Goal: Task Accomplishment & Management: Use online tool/utility

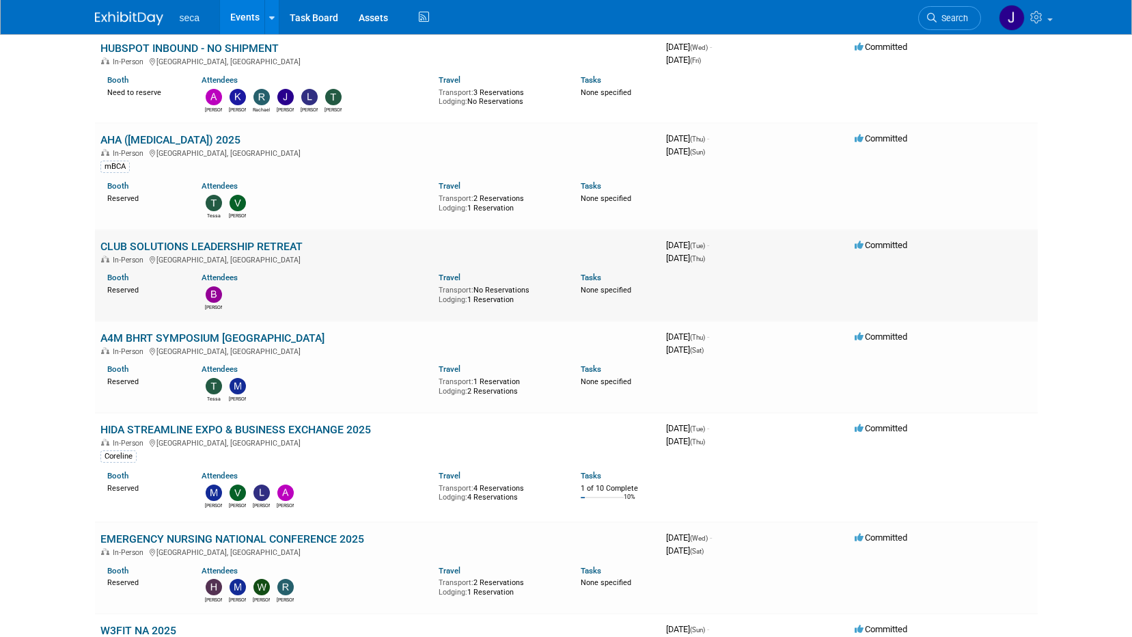
scroll to position [205, 0]
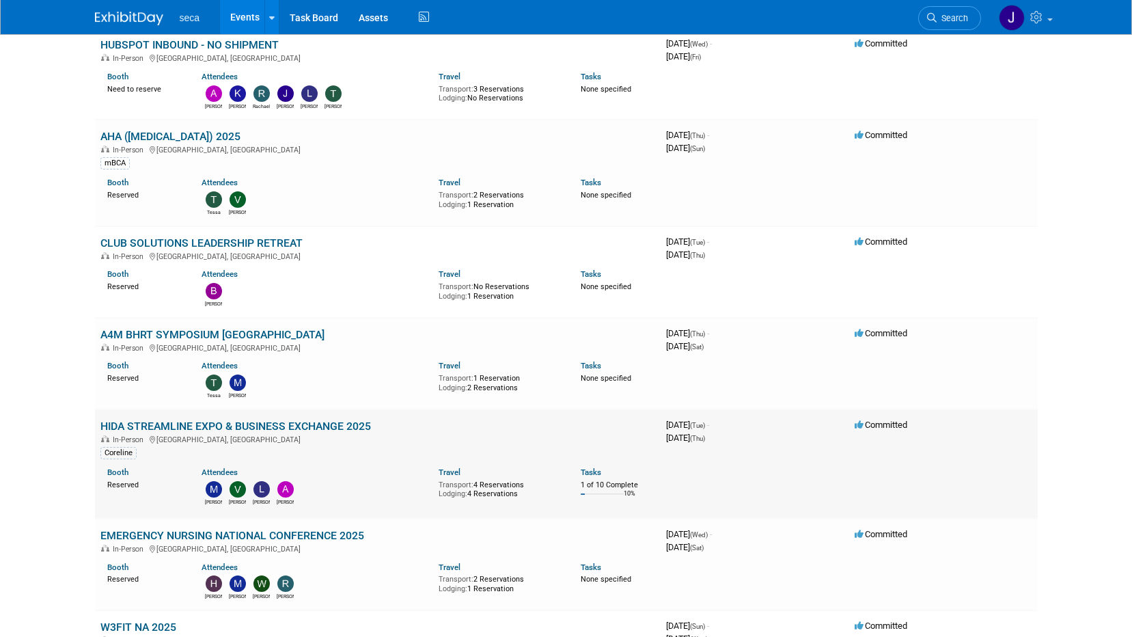
click at [174, 426] on link "HIDA STREAMLINE EXPO & BUSINESS EXCHANGE 2025" at bounding box center [235, 425] width 271 height 13
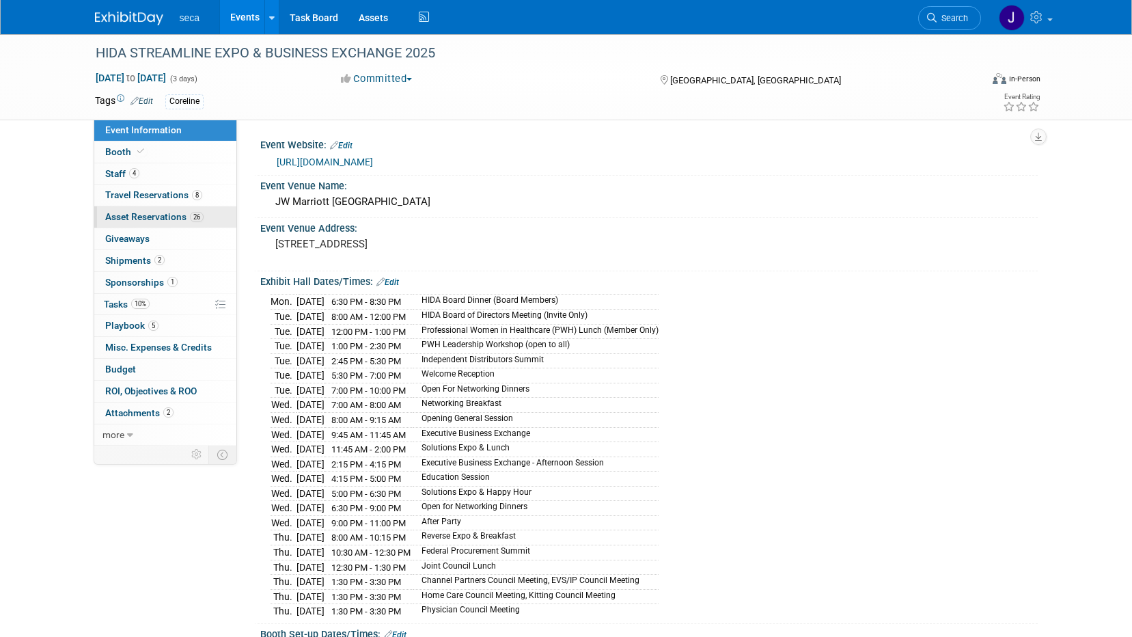
click at [175, 216] on span "Asset Reservations 26" at bounding box center [154, 216] width 98 height 11
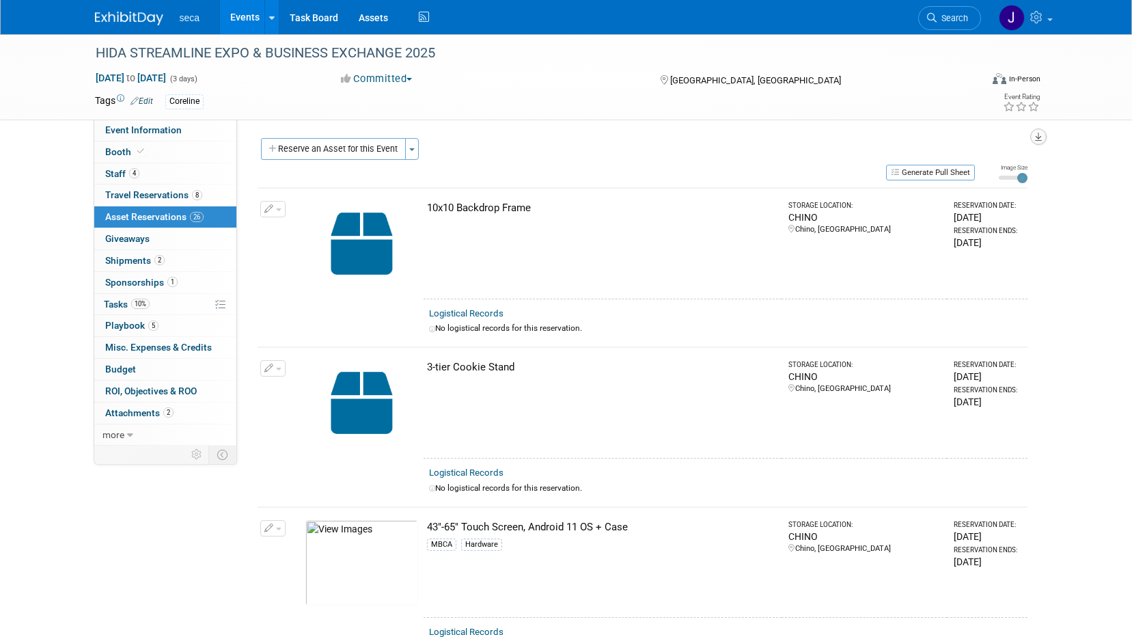
click at [1035, 133] on icon "button" at bounding box center [1038, 137] width 7 height 9
click at [948, 175] on link "Export tab to PDF" at bounding box center [956, 176] width 159 height 19
click at [911, 167] on button "Generate Pull Sheet" at bounding box center [930, 173] width 89 height 16
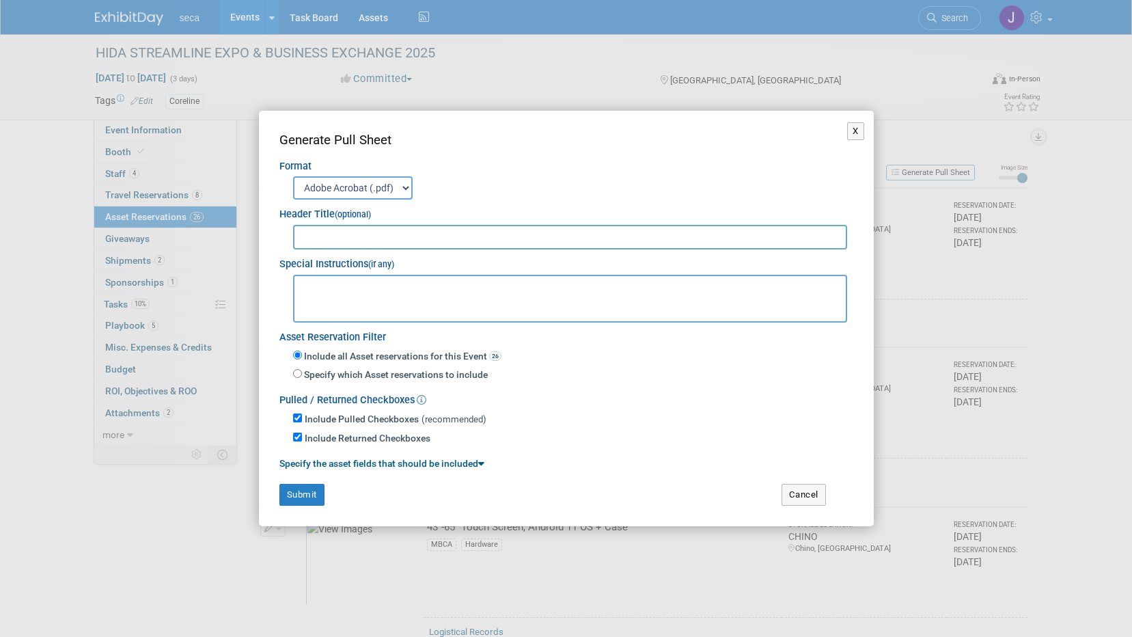
click at [364, 232] on input "text" at bounding box center [570, 237] width 555 height 25
type input "h"
type input "HIDA"
click at [312, 486] on button "Submit" at bounding box center [301, 495] width 45 height 22
